Goal: Task Accomplishment & Management: Complete application form

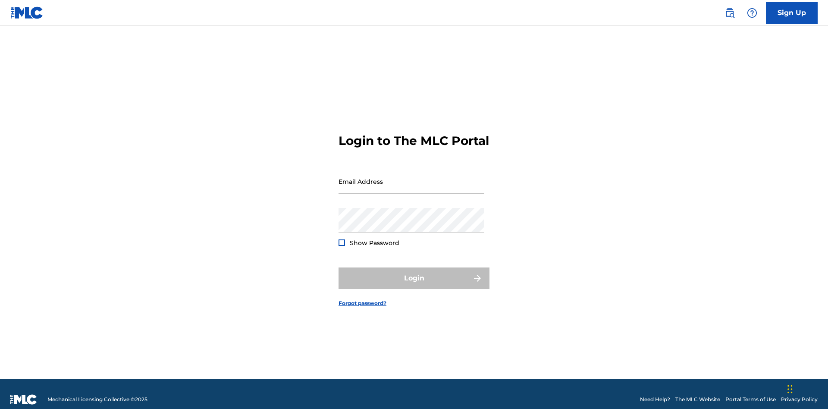
scroll to position [11, 0]
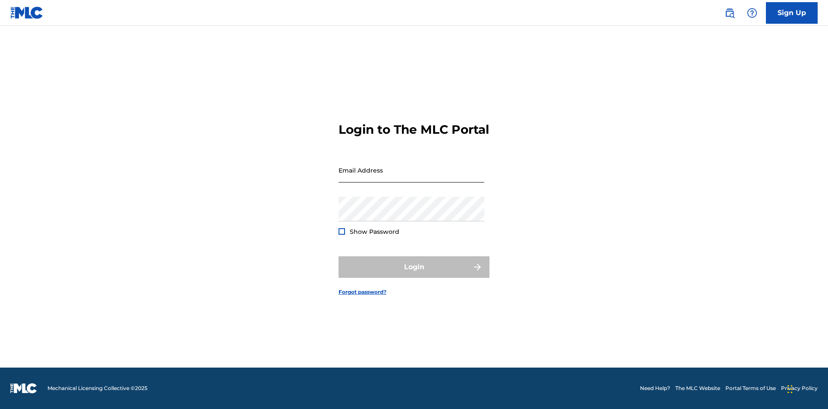
click at [412, 177] on input "Email Address" at bounding box center [412, 170] width 146 height 25
type input "[EMAIL_ADDRESS][DOMAIN_NAME]"
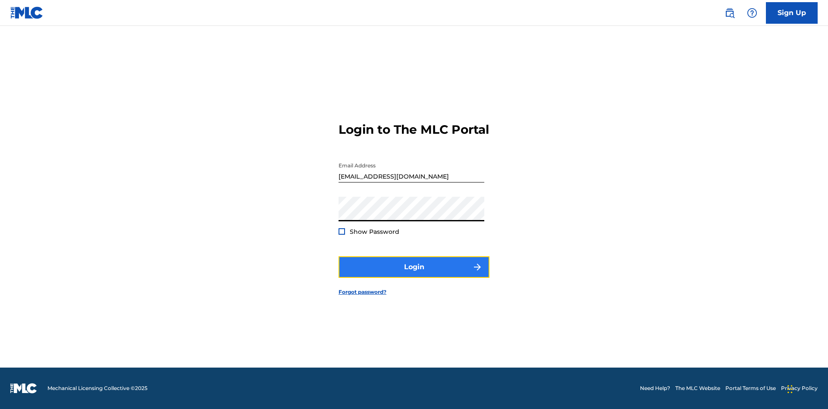
click at [414, 274] on button "Login" at bounding box center [414, 267] width 151 height 22
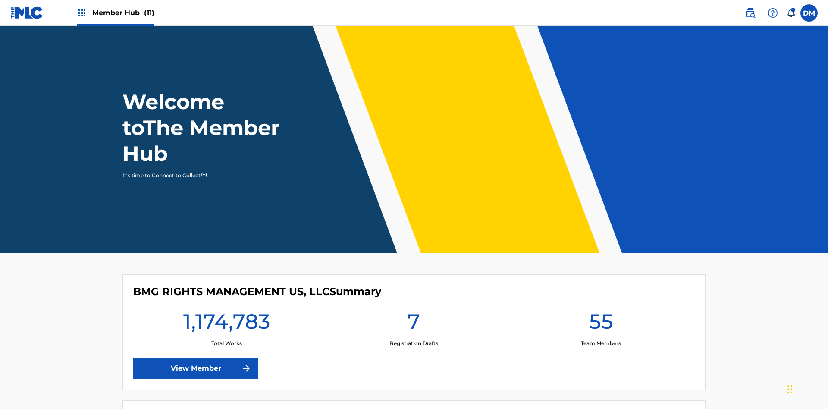
click at [115, 13] on span "Member Hub (11)" at bounding box center [123, 13] width 62 height 10
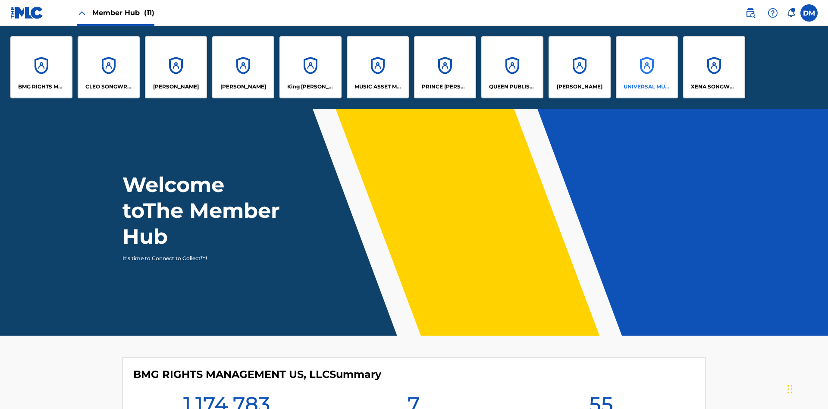
click at [647, 87] on p "UNIVERSAL MUSIC PUB GROUP" at bounding box center [647, 87] width 47 height 8
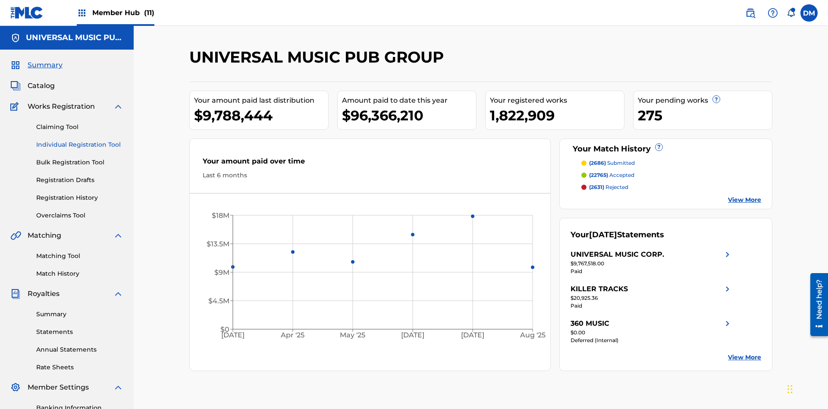
click at [80, 140] on link "Individual Registration Tool" at bounding box center [79, 144] width 87 height 9
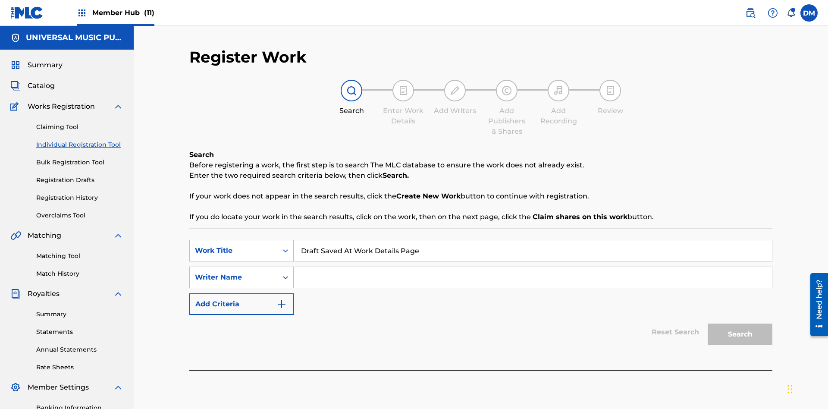
type input "Draft Saved At Work Details Page"
click at [533, 267] on input "Search Form" at bounding box center [533, 277] width 478 height 21
type input "QWERTYUIOP"
click at [740, 324] on button "Search" at bounding box center [740, 335] width 65 height 22
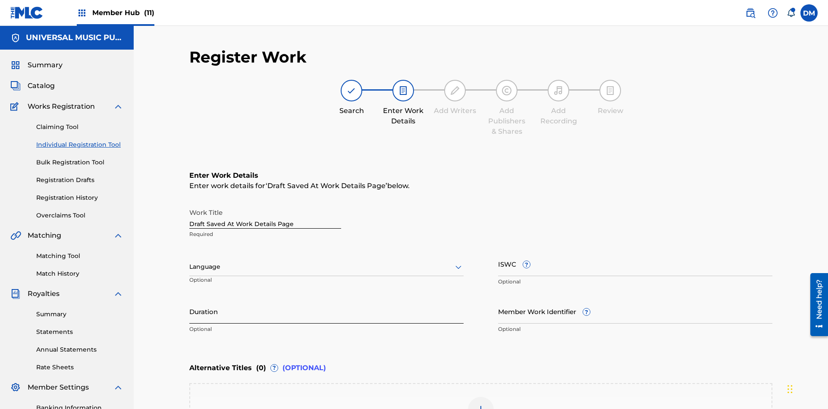
click at [327, 299] on input "Duration" at bounding box center [326, 311] width 274 height 25
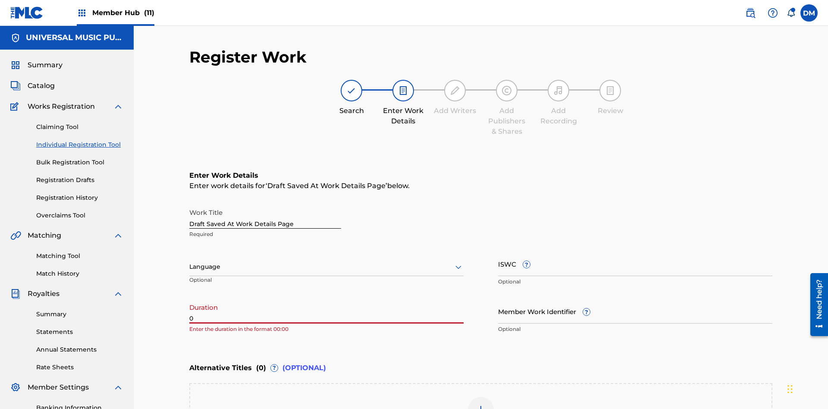
click at [327, 299] on input "0" at bounding box center [326, 311] width 274 height 25
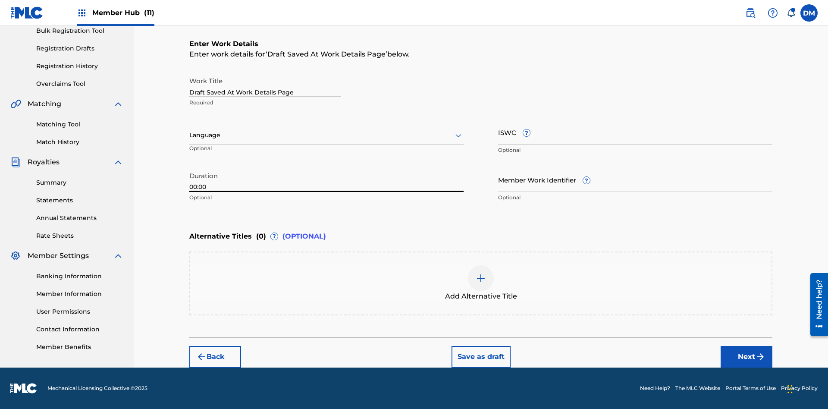
type input "00:00"
click at [459, 135] on icon at bounding box center [458, 135] width 10 height 10
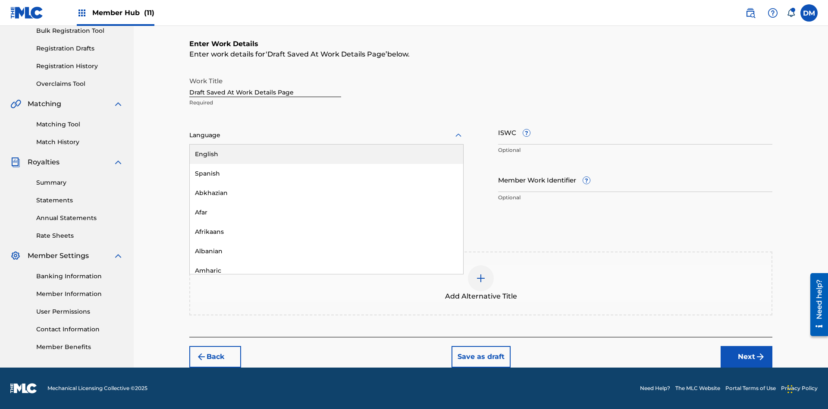
click at [327, 212] on div "Afar" at bounding box center [327, 212] width 274 height 19
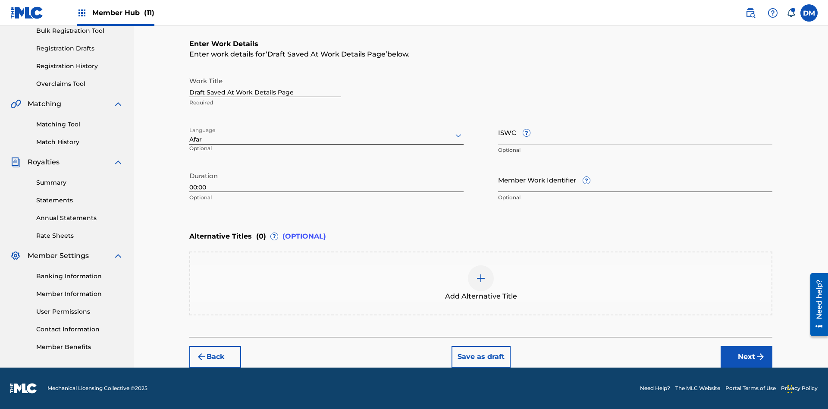
click at [636, 179] on input "Member Work Identifier ?" at bounding box center [635, 179] width 274 height 25
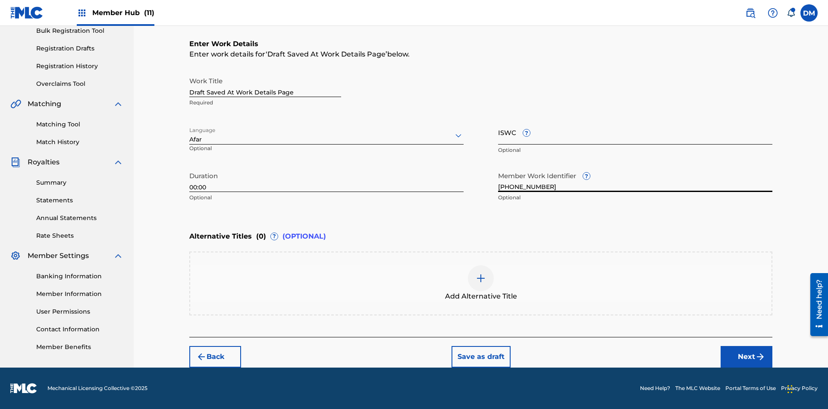
type input "[PHONE_NUMBER]"
click at [636, 132] on input "ISWC ?" at bounding box center [635, 132] width 274 height 25
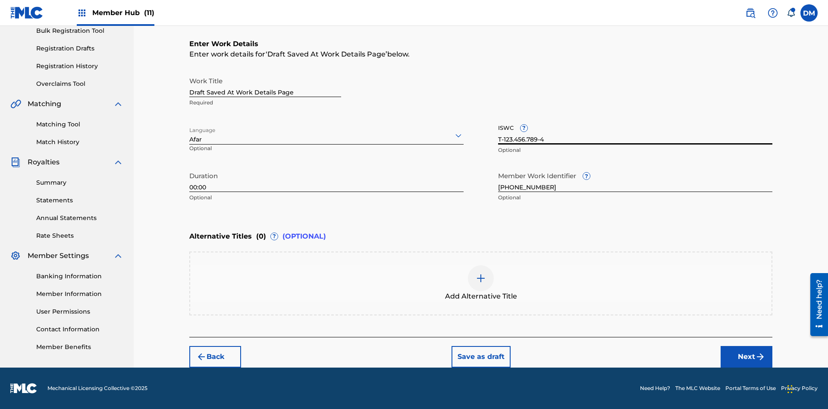
type input "T-123.456.789-4"
click at [481, 283] on img at bounding box center [481, 278] width 10 height 10
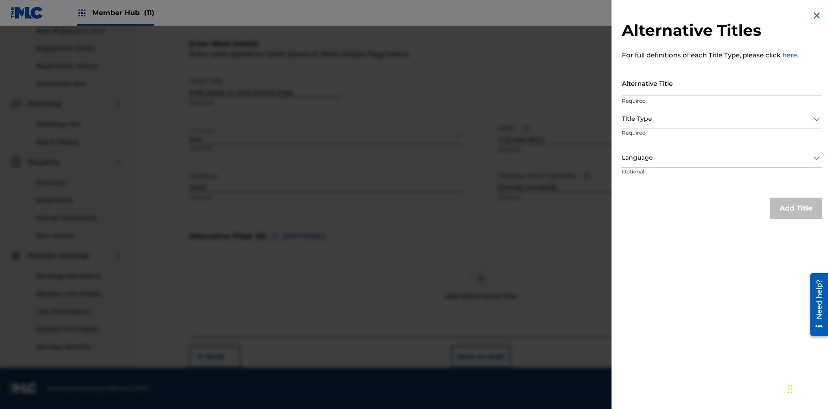
click at [722, 83] on input "Alternative Title" at bounding box center [722, 83] width 200 height 25
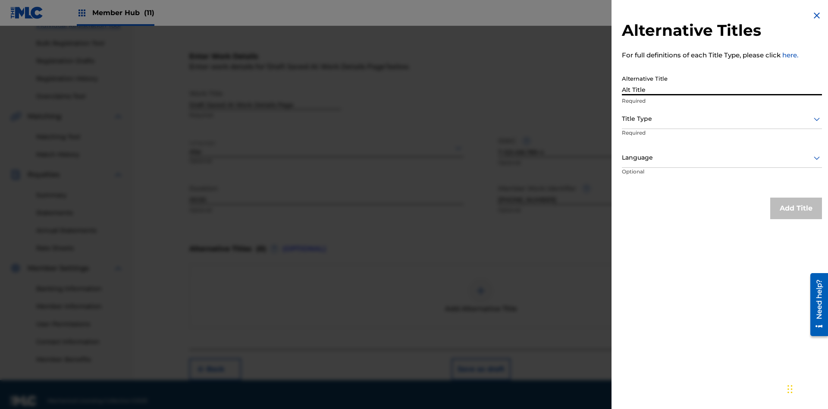
type input "Alt Title"
click at [722, 119] on div at bounding box center [722, 118] width 200 height 11
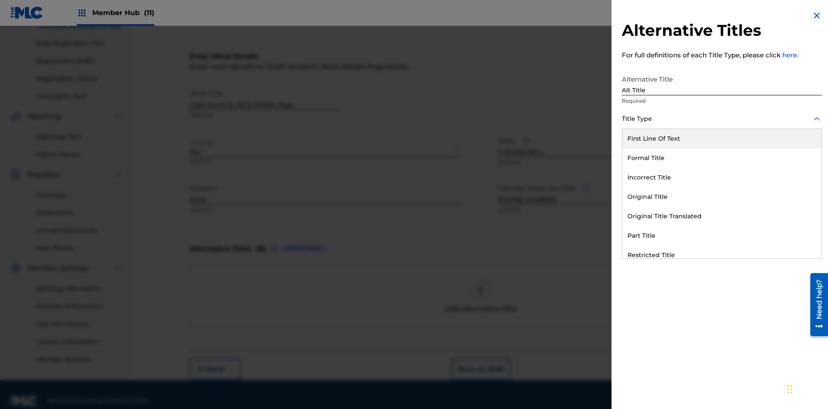
click at [722, 197] on div "Original Title" at bounding box center [722, 196] width 199 height 19
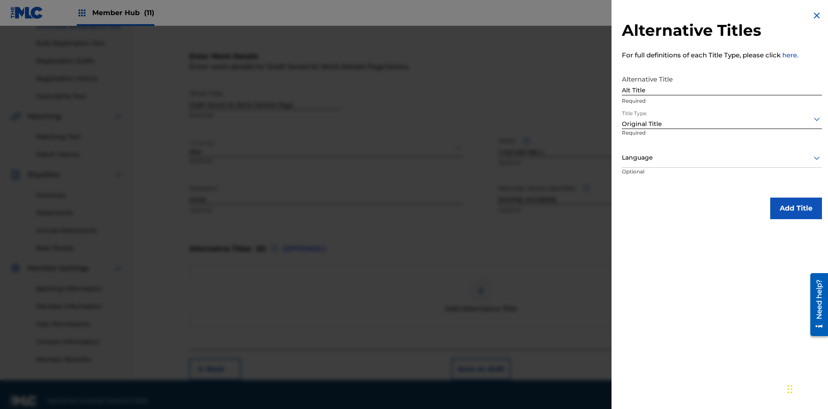
click at [722, 157] on div at bounding box center [722, 157] width 200 height 11
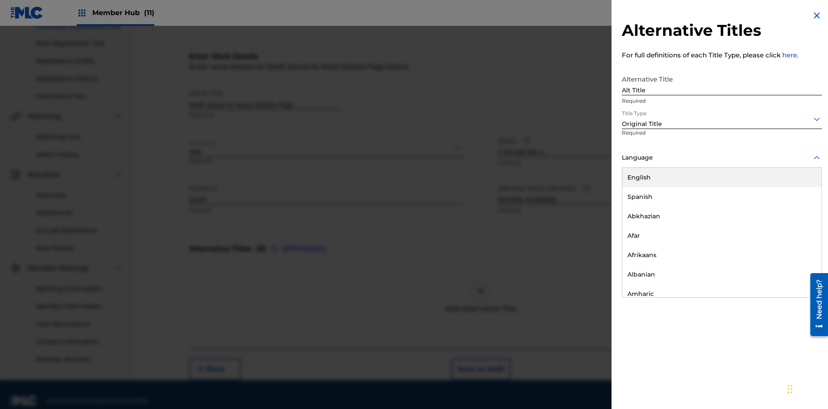
click at [796, 208] on button "Add Title" at bounding box center [797, 209] width 52 height 22
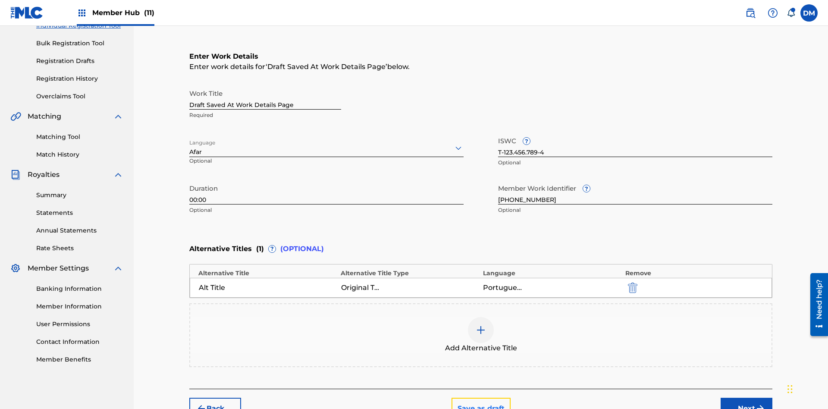
click at [481, 398] on button "Save as draft" at bounding box center [481, 409] width 59 height 22
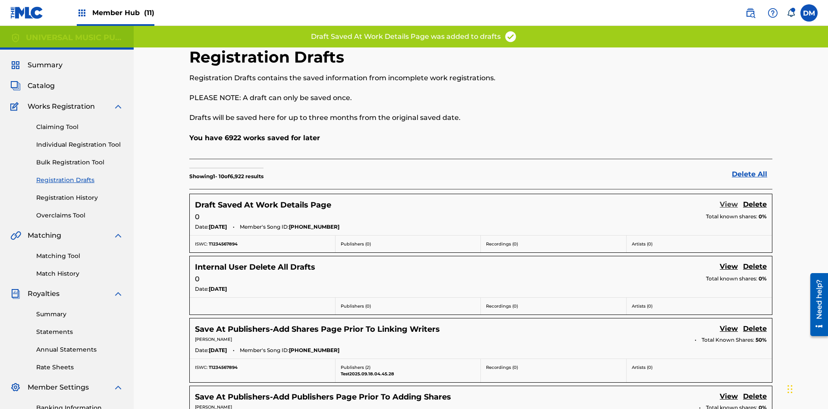
click at [729, 199] on link "View" at bounding box center [729, 205] width 18 height 12
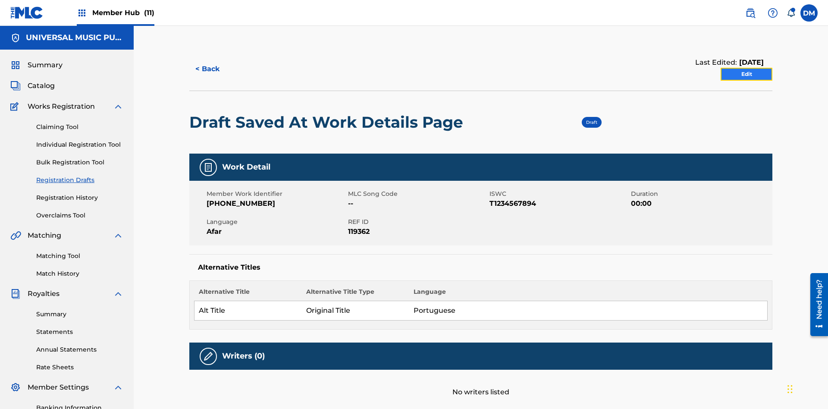
click at [747, 68] on link "Edit" at bounding box center [747, 74] width 52 height 13
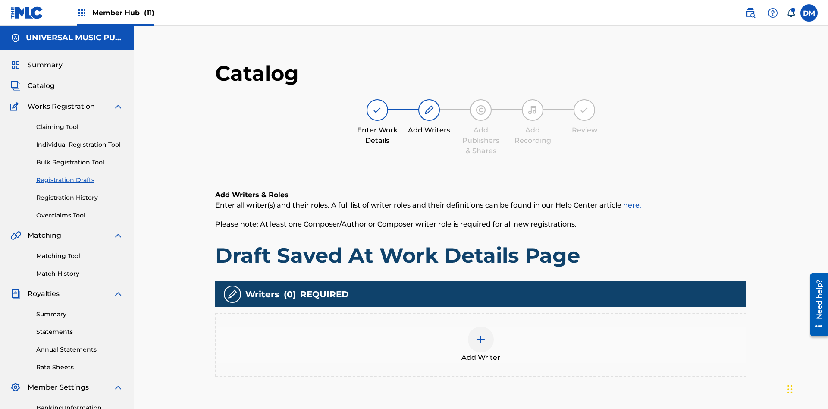
click at [476, 334] on img at bounding box center [481, 339] width 10 height 10
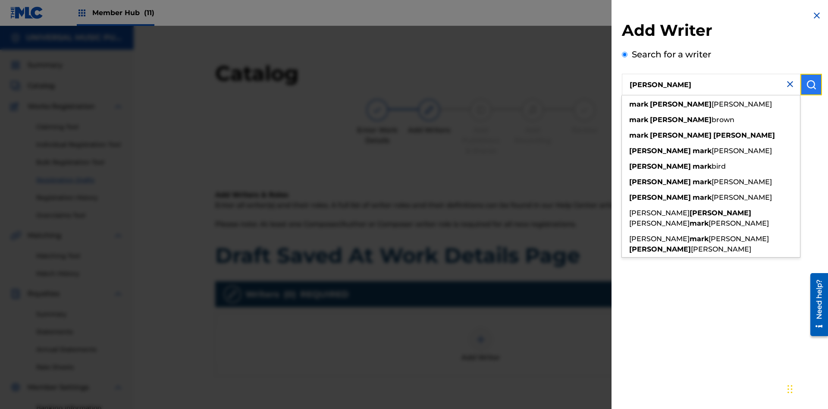
click at [812, 85] on img "submit" at bounding box center [811, 84] width 10 height 10
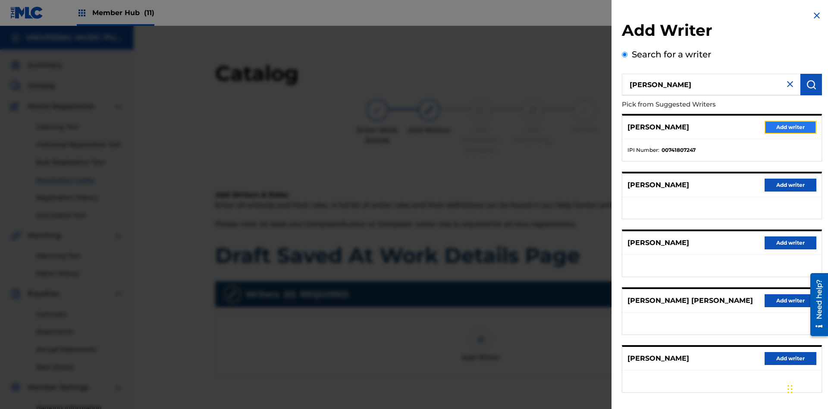
click at [791, 127] on button "Add writer" at bounding box center [791, 127] width 52 height 13
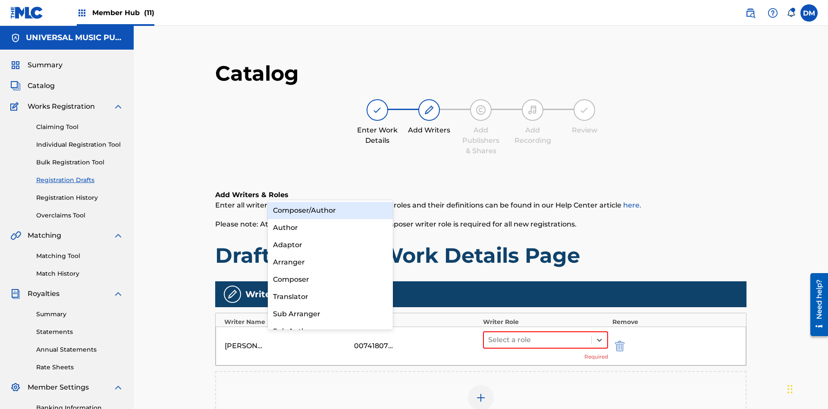
click at [330, 279] on div "Composer" at bounding box center [330, 279] width 125 height 17
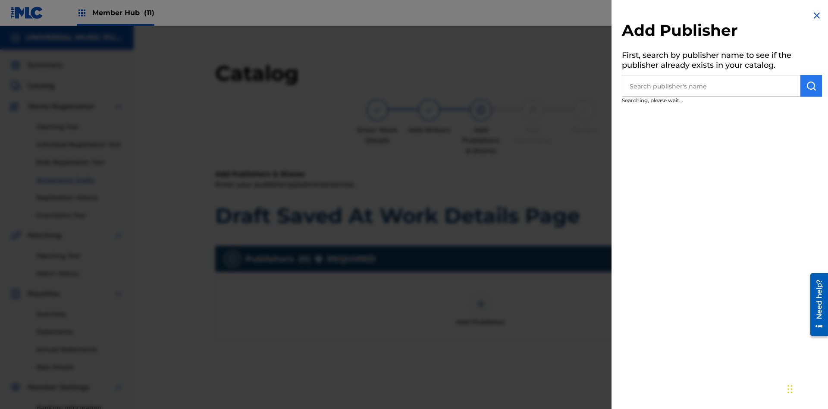
click at [711, 86] on input "text" at bounding box center [711, 86] width 179 height 22
type input "Test2025.09.19.04.29.46"
click at [812, 86] on img "submit" at bounding box center [811, 86] width 10 height 10
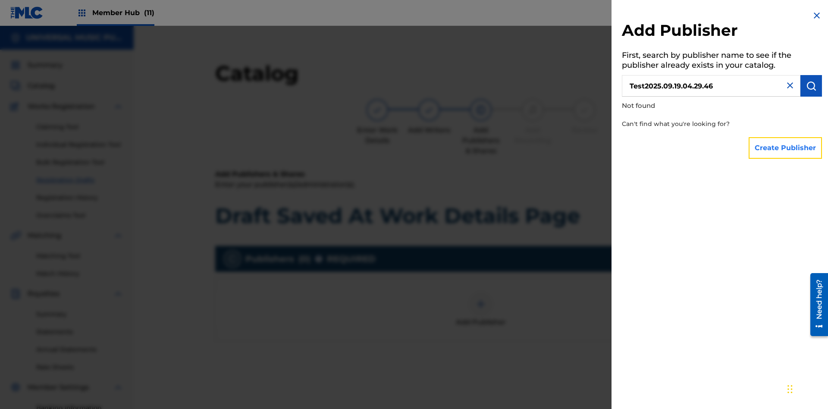
click at [786, 148] on button "Create Publisher" at bounding box center [785, 148] width 73 height 22
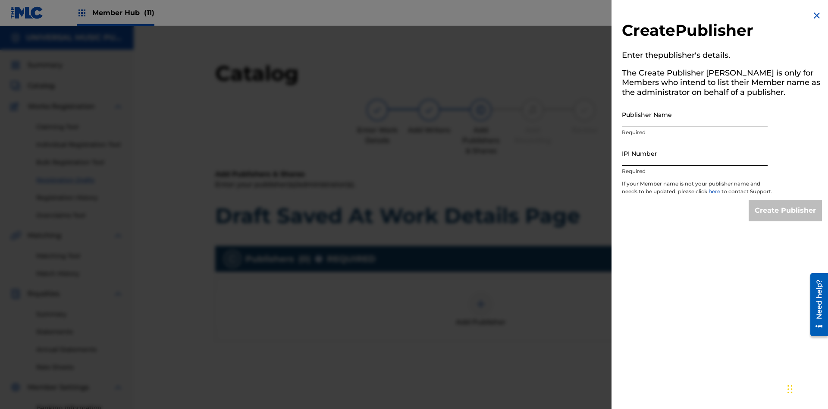
click at [695, 114] on input "Publisher Name" at bounding box center [695, 114] width 146 height 25
click at [695, 153] on input "IPI Number" at bounding box center [695, 153] width 146 height 25
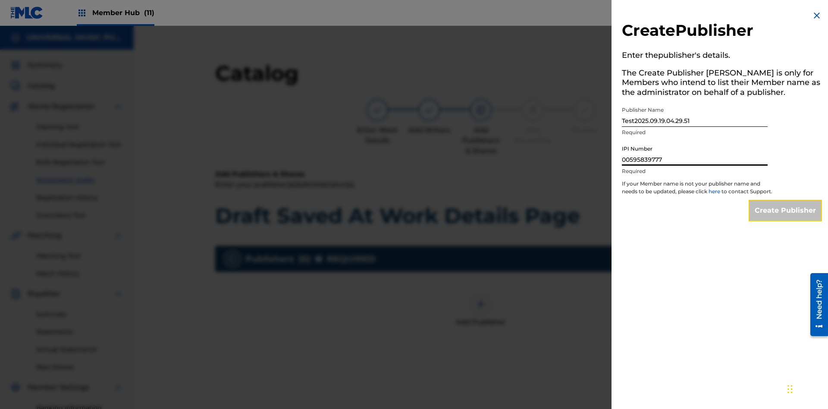
click at [786, 218] on input "Create Publisher" at bounding box center [785, 211] width 73 height 22
click at [786, 200] on input "Create Publisher" at bounding box center [785, 211] width 73 height 22
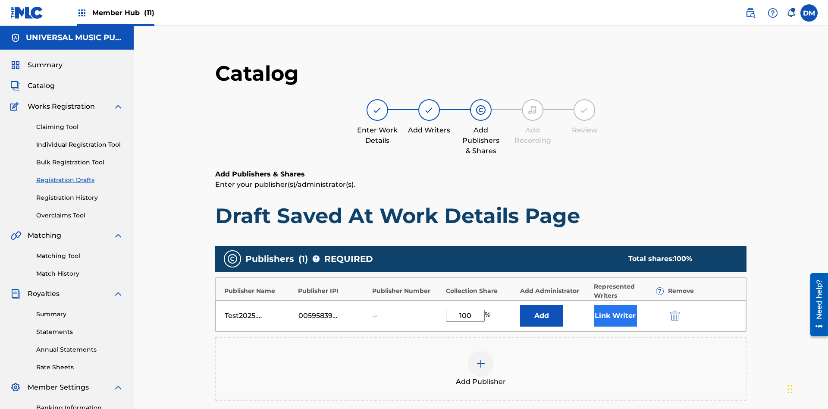
type input "100"
click at [594, 305] on button "Link Writer" at bounding box center [615, 316] width 43 height 22
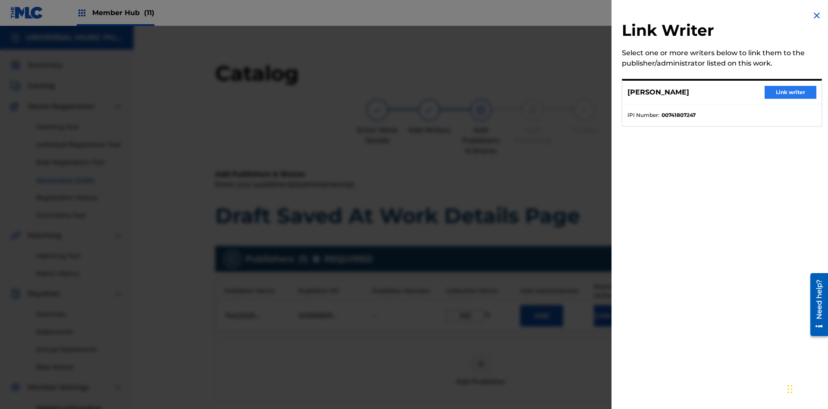
click at [791, 92] on button "Link writer" at bounding box center [791, 92] width 52 height 13
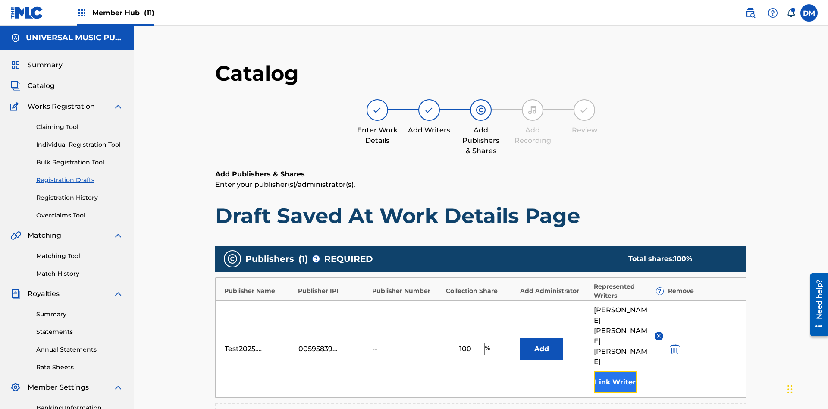
click at [594, 371] on button "Link Writer" at bounding box center [615, 382] width 43 height 22
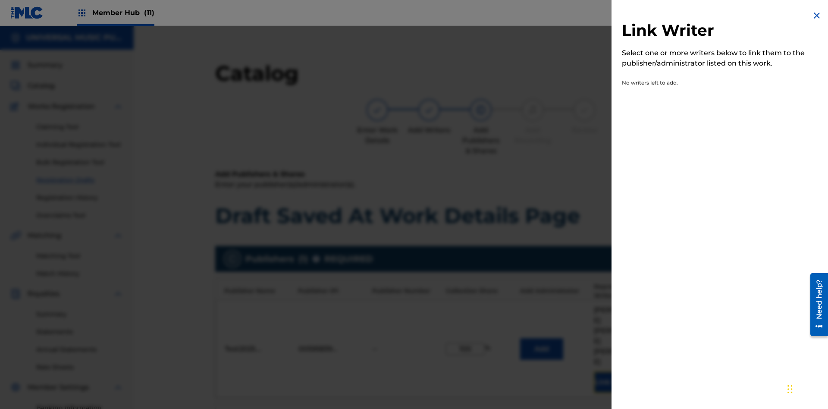
click at [817, 16] on img at bounding box center [817, 15] width 10 height 10
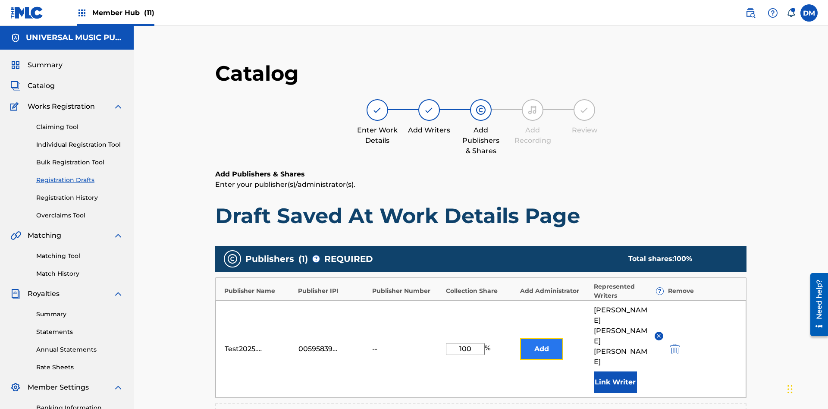
click at [520, 338] on button "Add" at bounding box center [541, 349] width 43 height 22
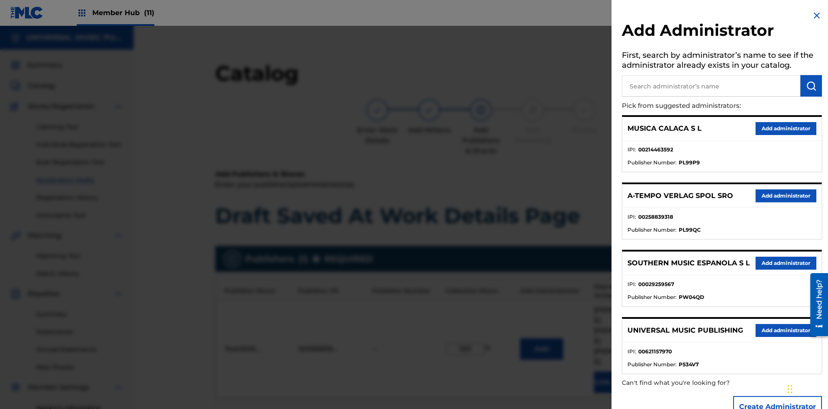
click at [711, 86] on input "text" at bounding box center [711, 86] width 179 height 22
type input "Test2025.09.19.04.30.17"
click at [812, 86] on img "submit" at bounding box center [811, 86] width 10 height 10
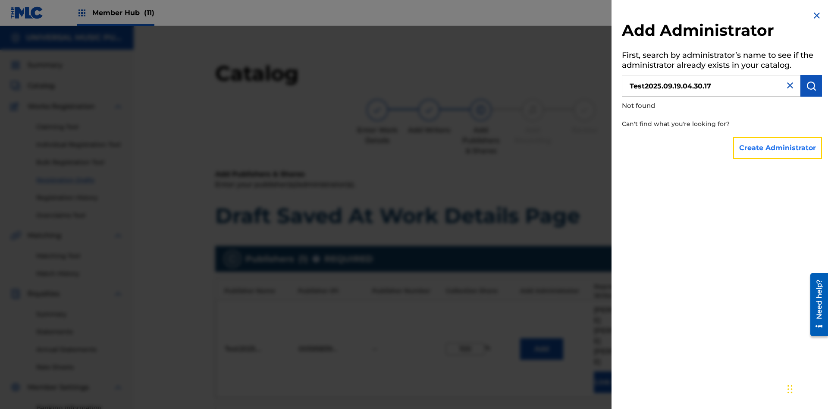
click at [778, 148] on button "Create Administrator" at bounding box center [777, 148] width 89 height 22
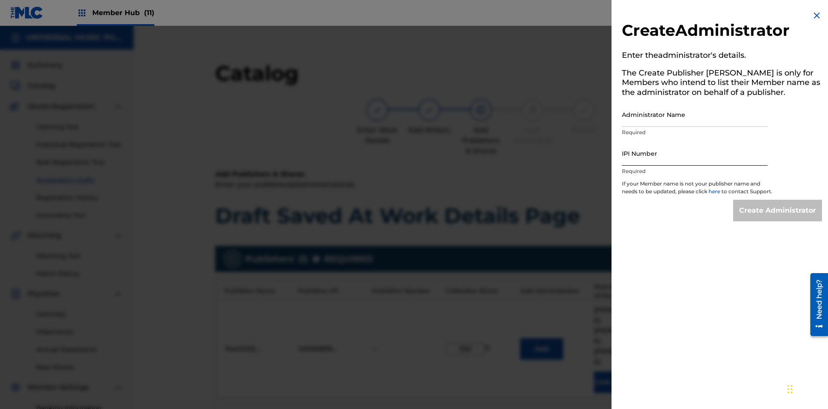
click at [695, 114] on input "Administrator Name" at bounding box center [695, 114] width 146 height 25
type input "Test2025.09.19.04.30.23"
click at [695, 153] on input "IPI Number" at bounding box center [695, 153] width 146 height 25
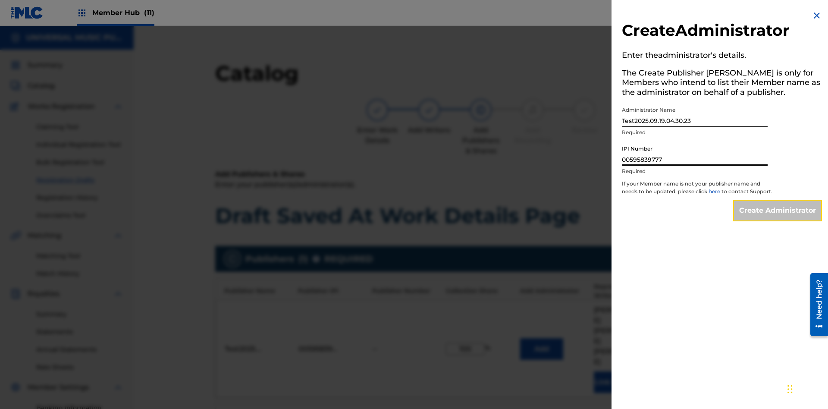
click at [778, 218] on input "Create Administrator" at bounding box center [777, 211] width 89 height 22
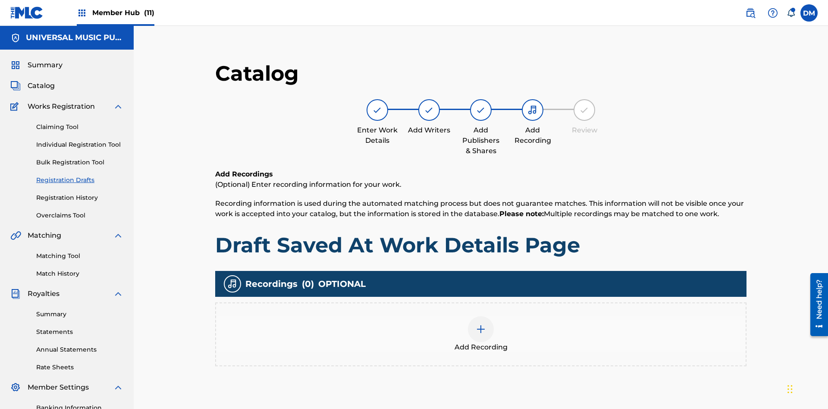
click at [476, 324] on img at bounding box center [481, 329] width 10 height 10
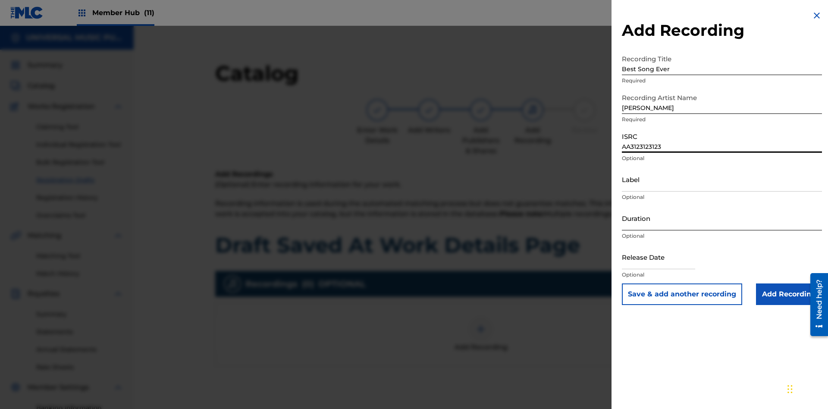
type input "AA3123123123"
click at [722, 179] on input "Label" at bounding box center [722, 179] width 200 height 25
type input "The Label"
click at [722, 218] on input "Duration" at bounding box center [722, 218] width 200 height 25
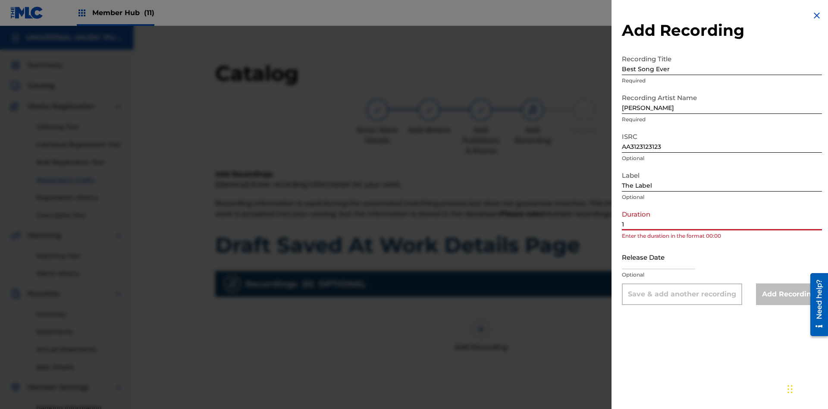
click at [722, 218] on input "1" at bounding box center [722, 218] width 200 height 25
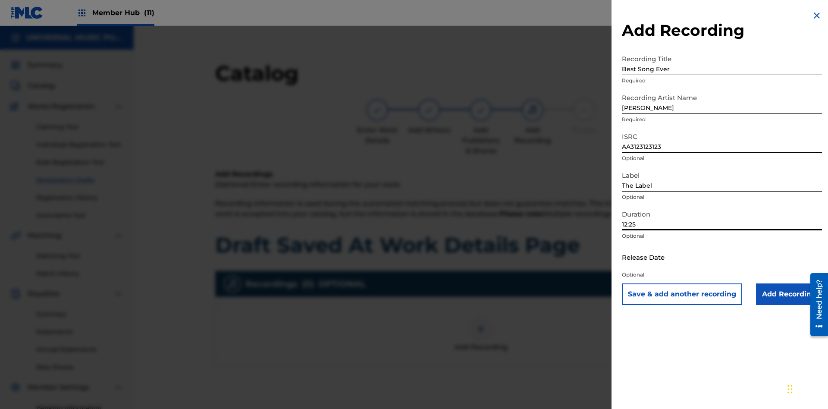
type input "12:25"
click at [666, 258] on input "text" at bounding box center [658, 257] width 73 height 25
select select "3"
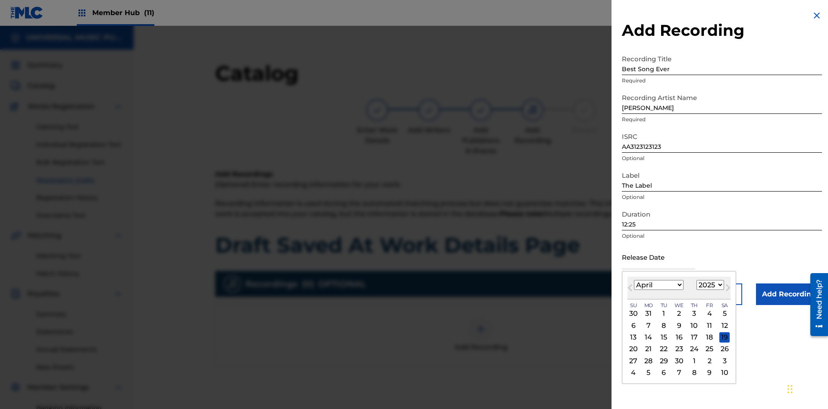
select select "2021"
click at [709, 285] on select "1900 1901 1902 1903 1904 1905 1906 1907 1908 1909 1910 1911 1912 1913 1914 1915…" at bounding box center [711, 285] width 28 height 10
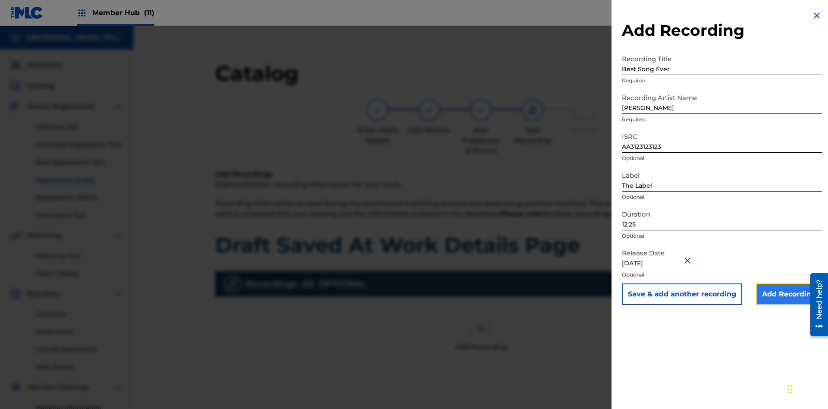
click at [789, 294] on input "Add Recording" at bounding box center [789, 294] width 66 height 22
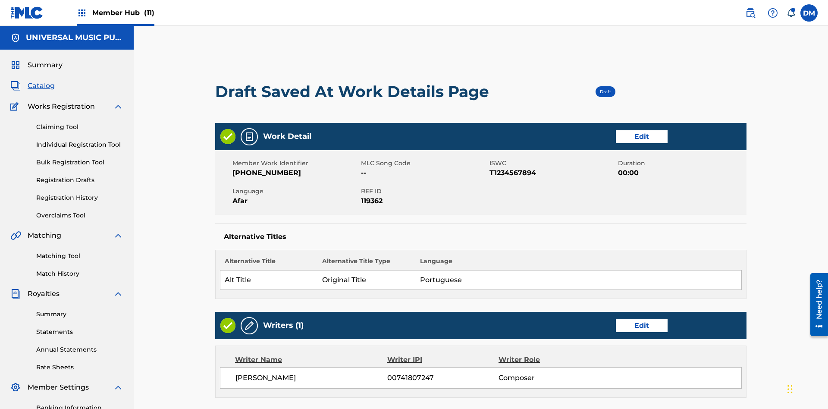
scroll to position [218, 215]
